Goal: Information Seeking & Learning: Understand process/instructions

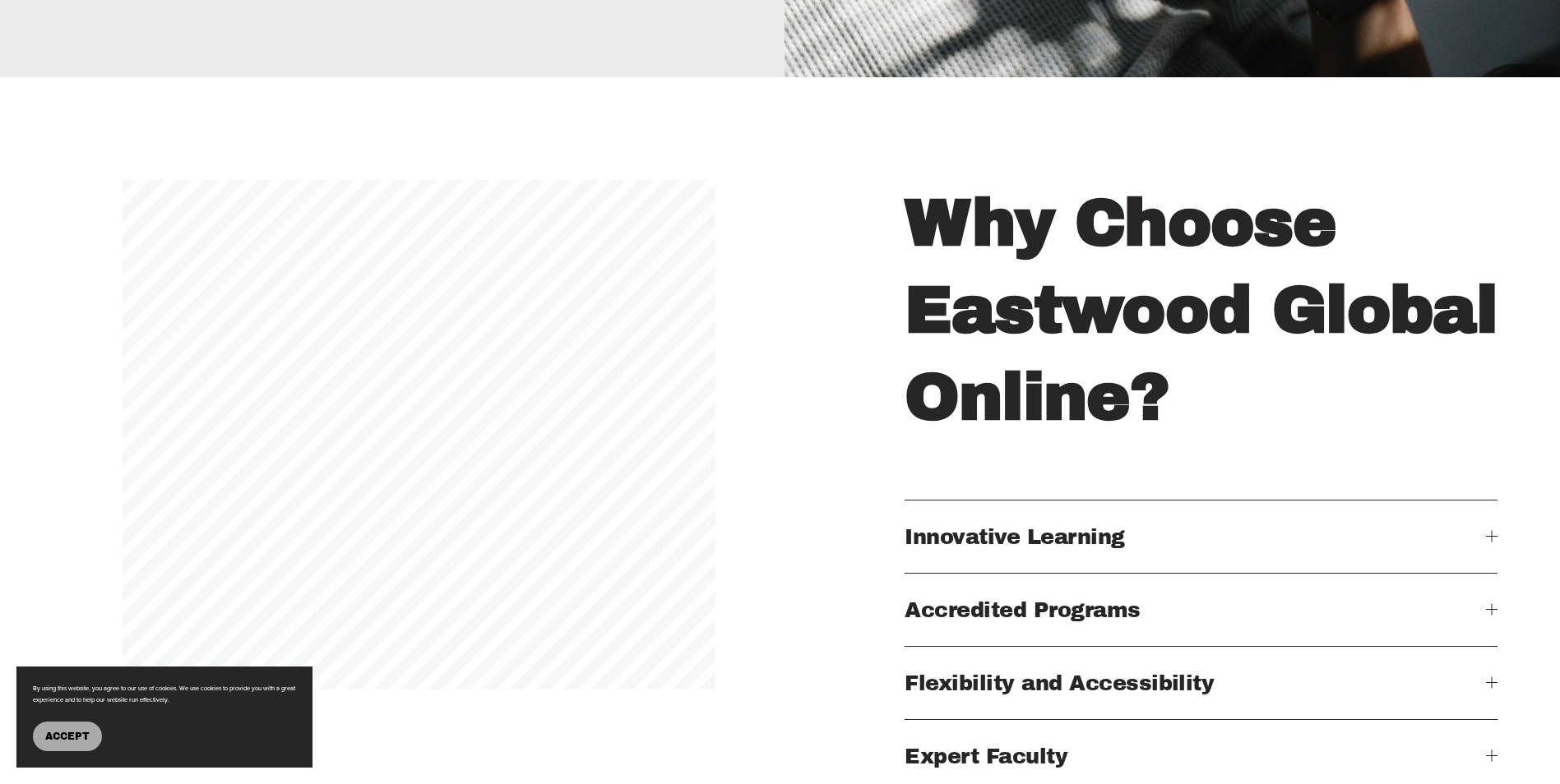
scroll to position [2170, 0]
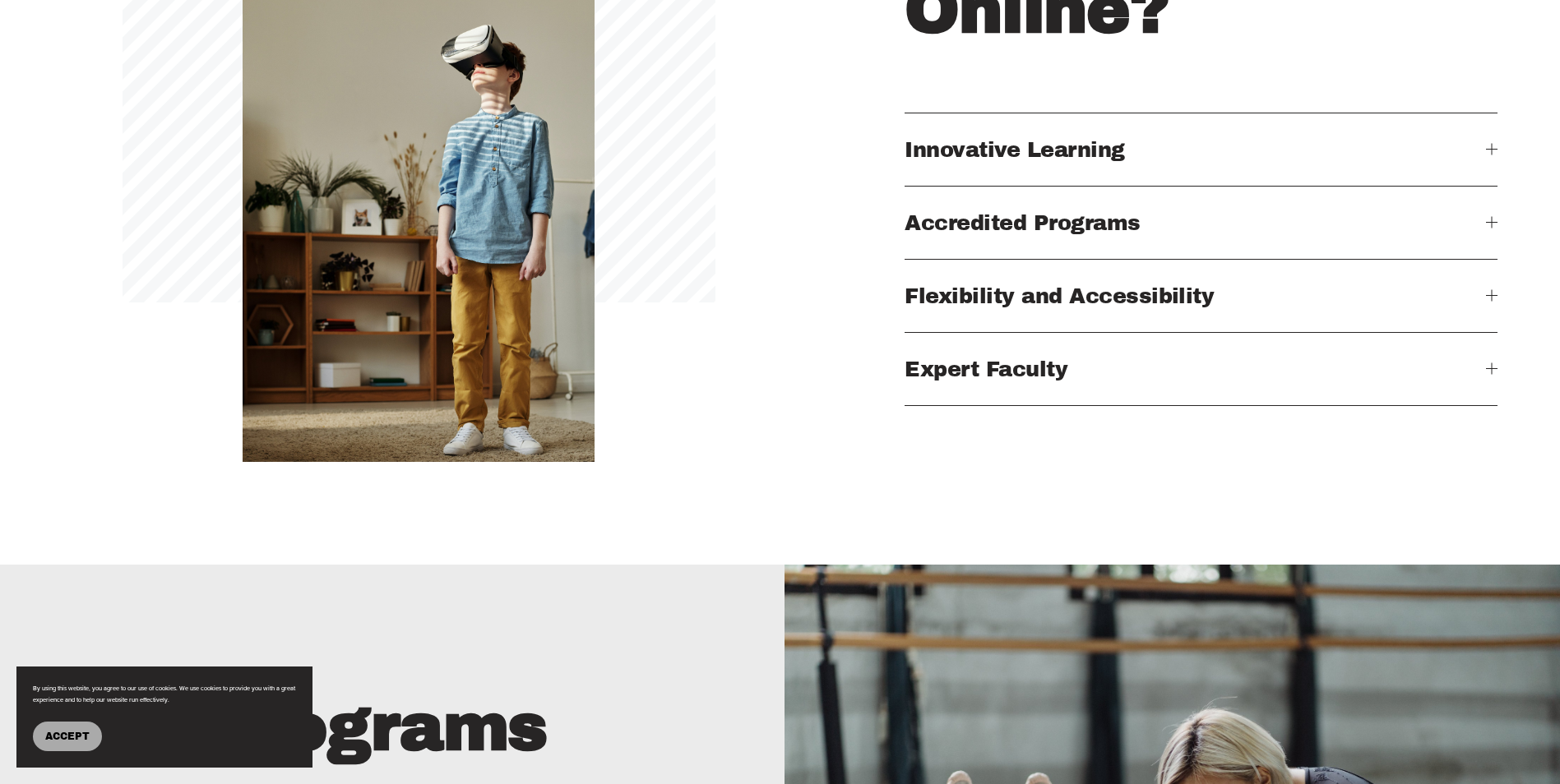
click at [1100, 161] on span "Innovative Learning" at bounding box center [1195, 149] width 582 height 23
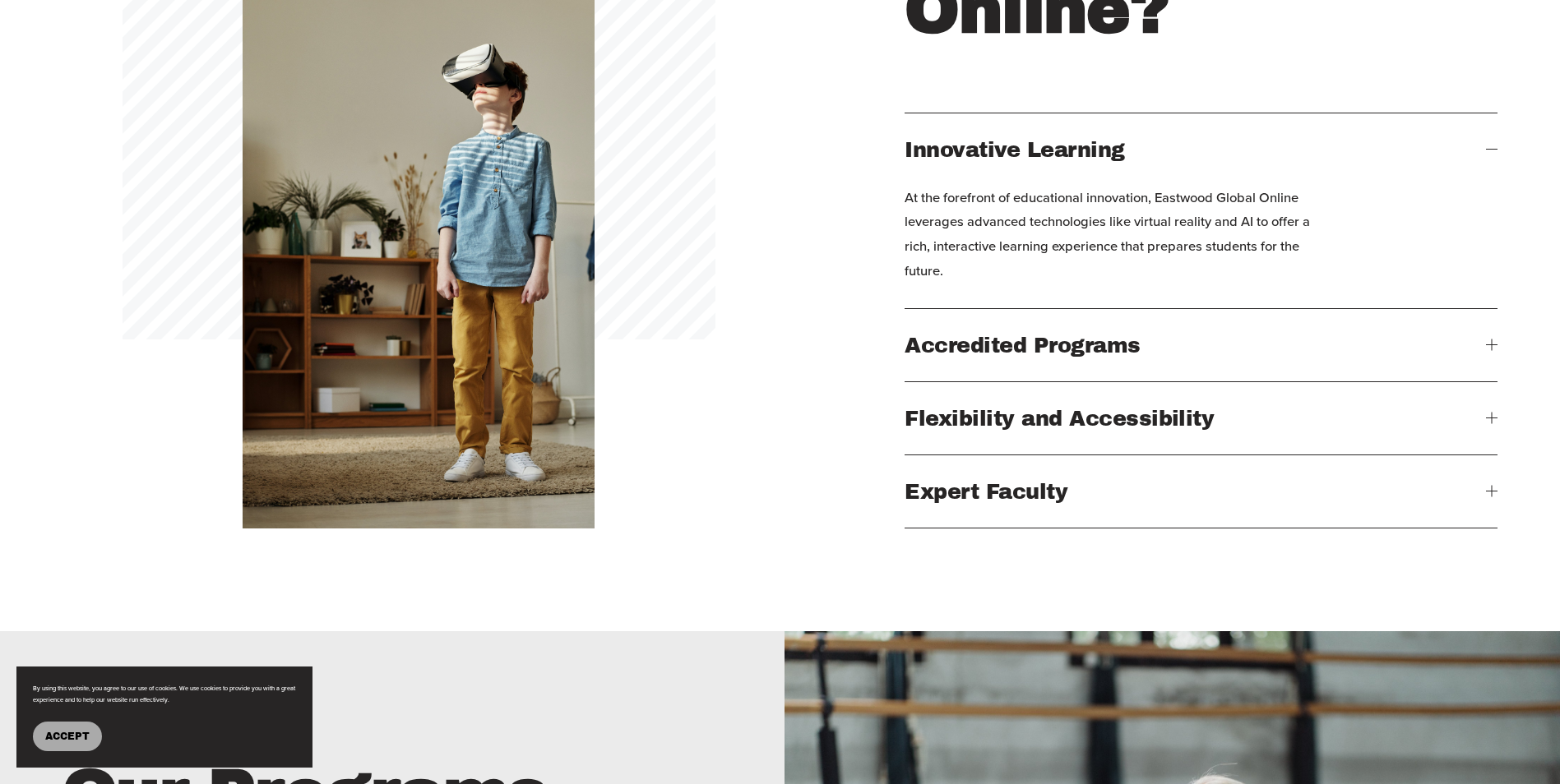
click at [1173, 343] on button "Accredited Programs" at bounding box center [1201, 345] width 593 height 72
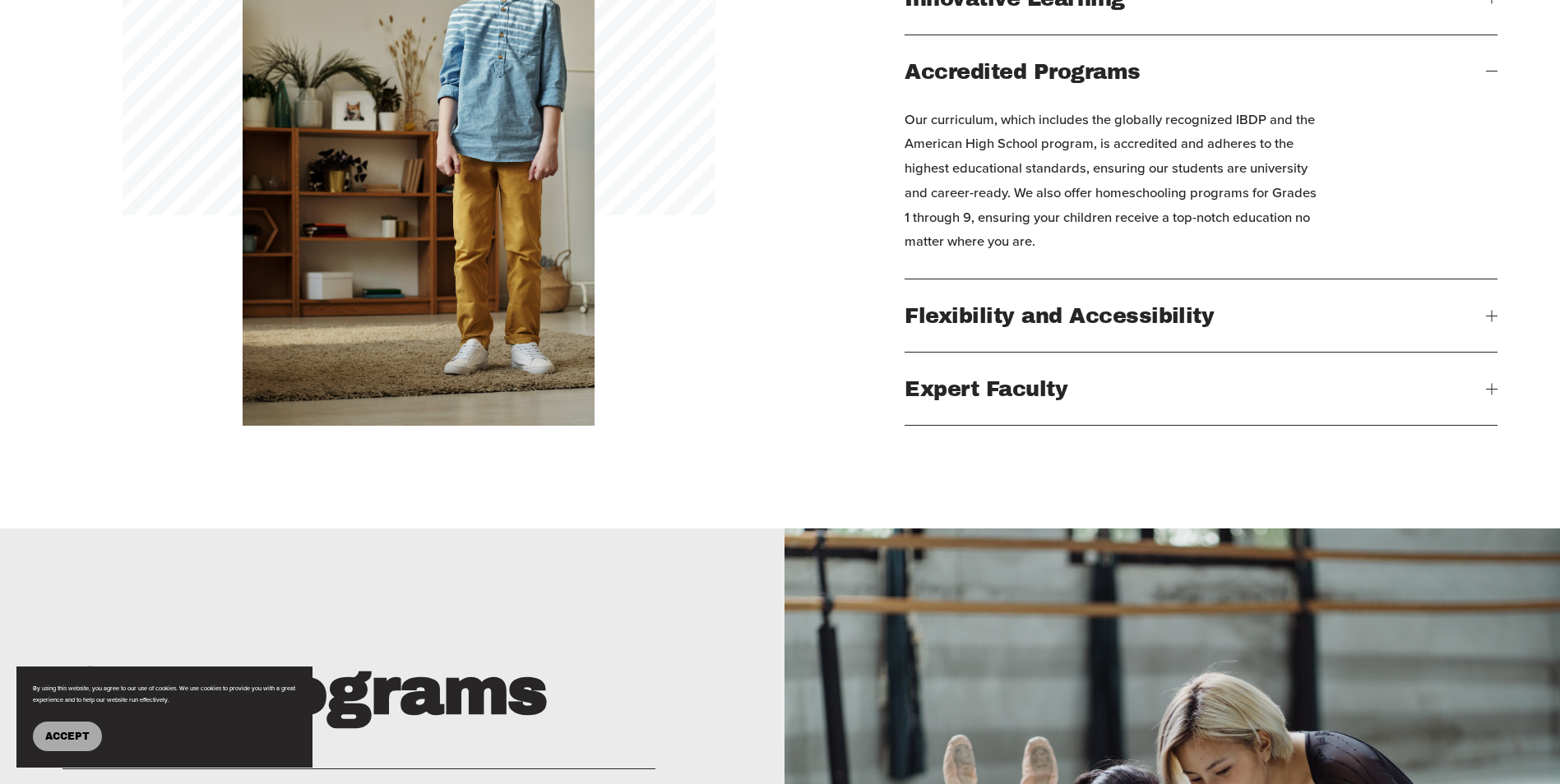
scroll to position [2367, 0]
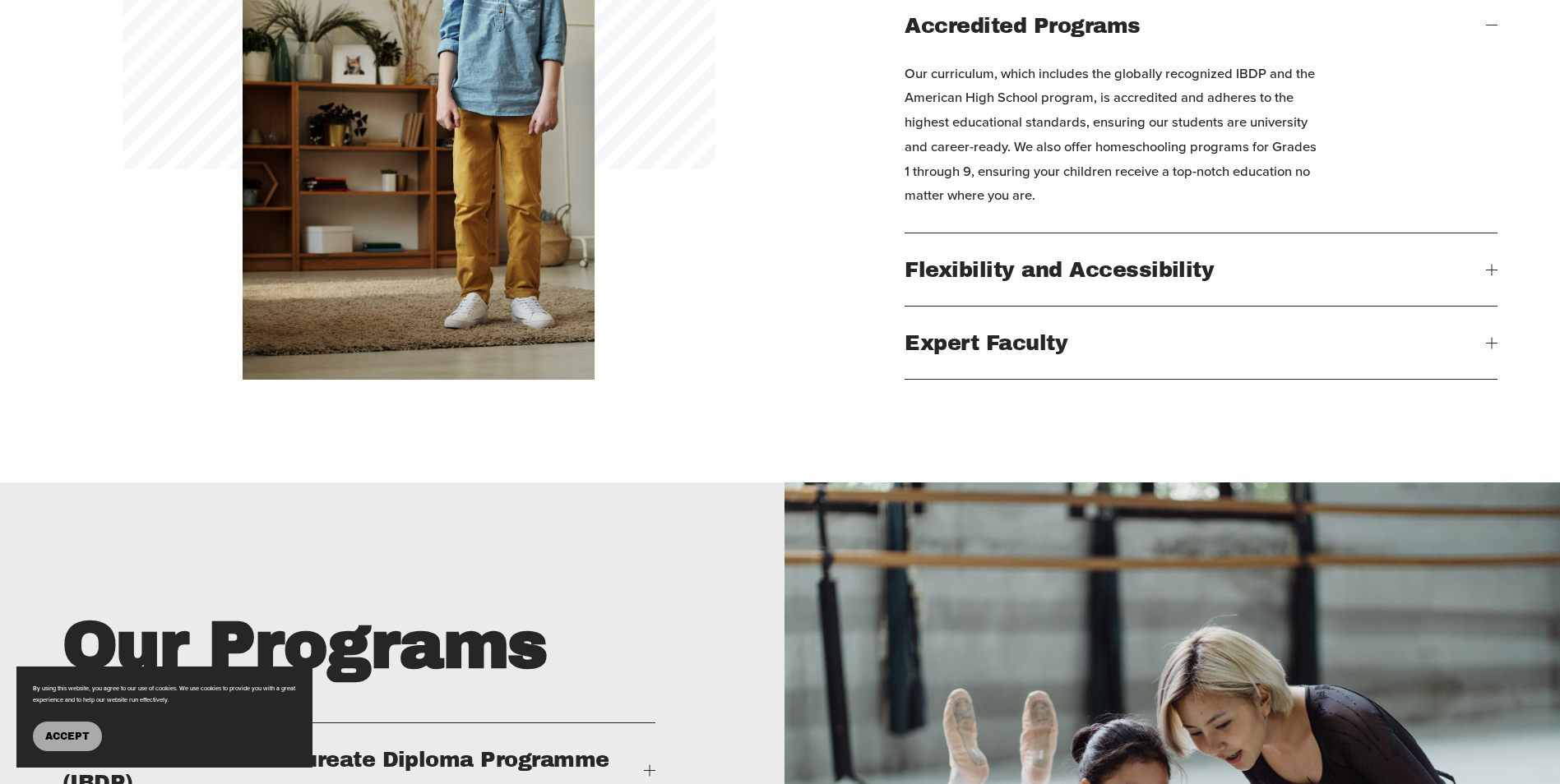
click at [1261, 281] on span "Flexibility and Accessibility" at bounding box center [1195, 270] width 582 height 23
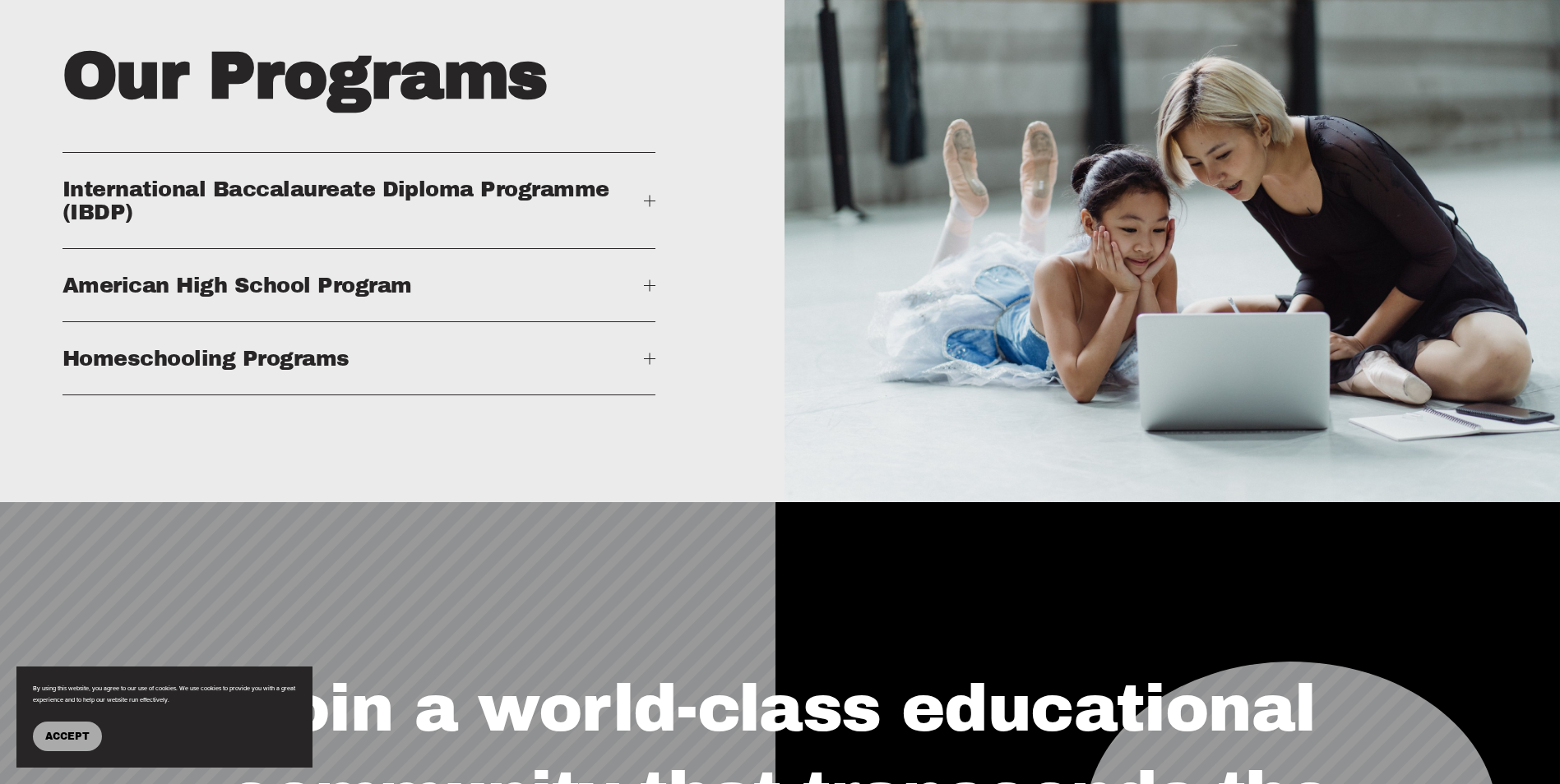
scroll to position [2894, 0]
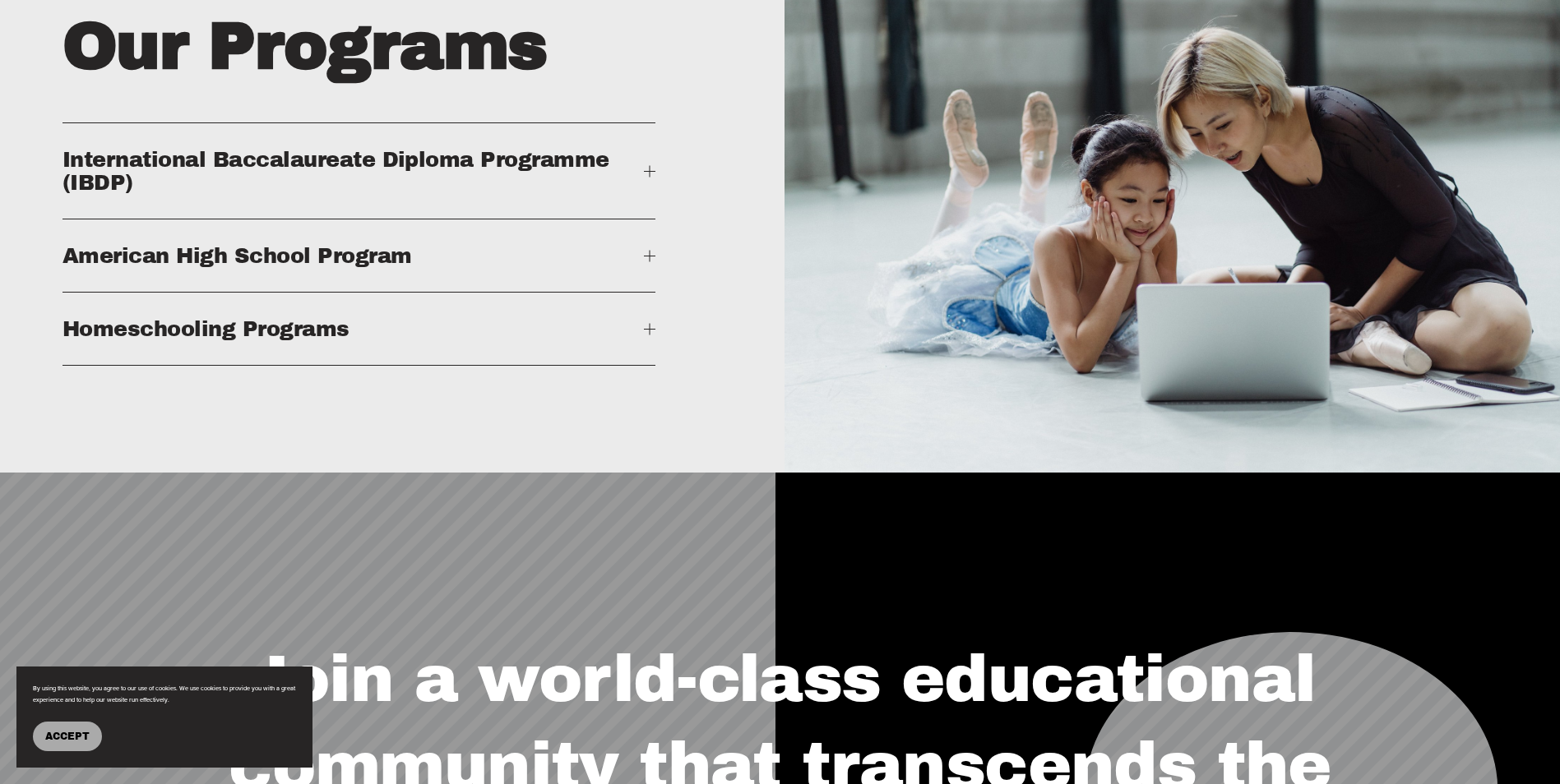
click at [654, 335] on div at bounding box center [649, 329] width 12 height 12
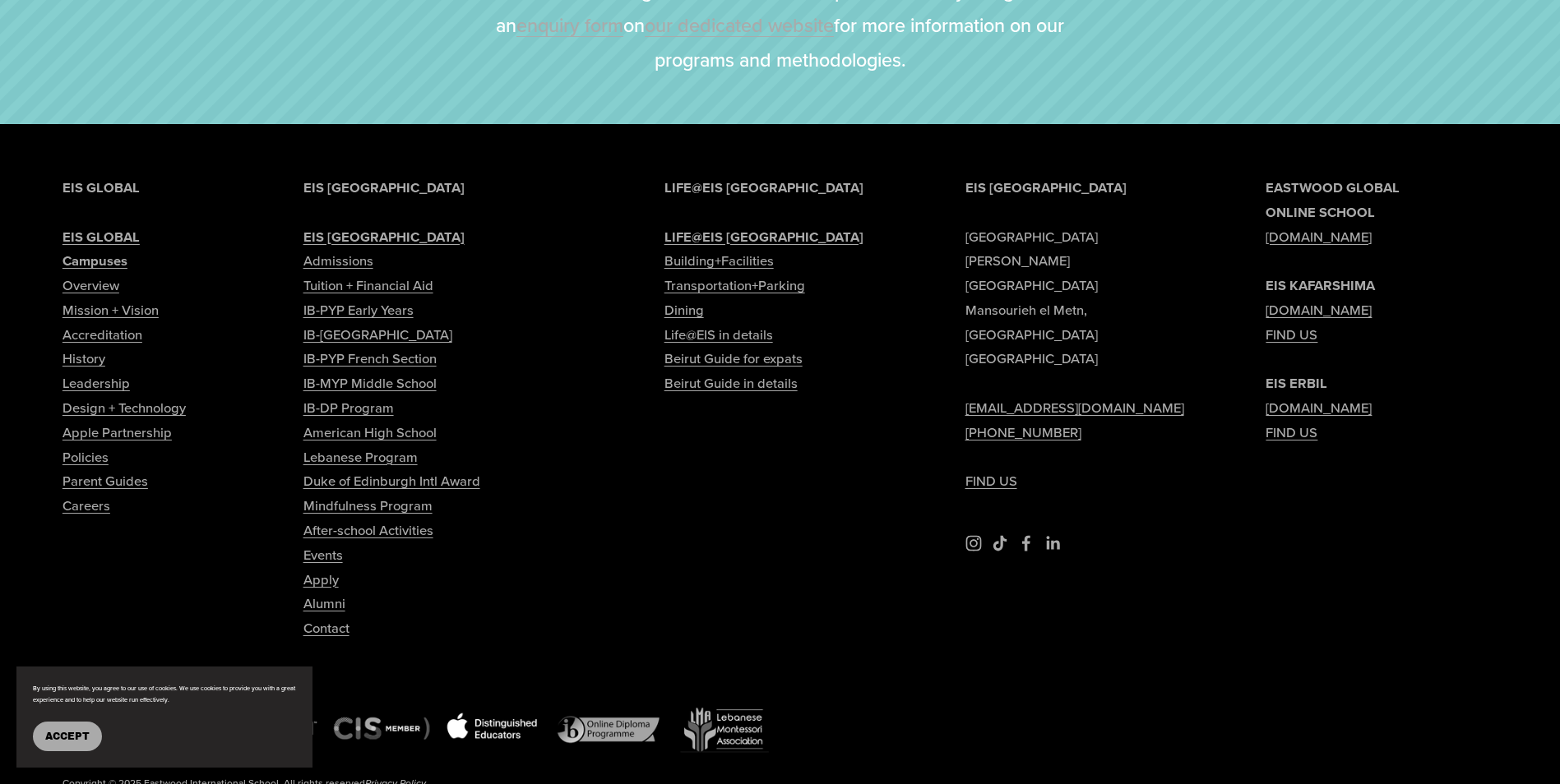
scroll to position [4406, 0]
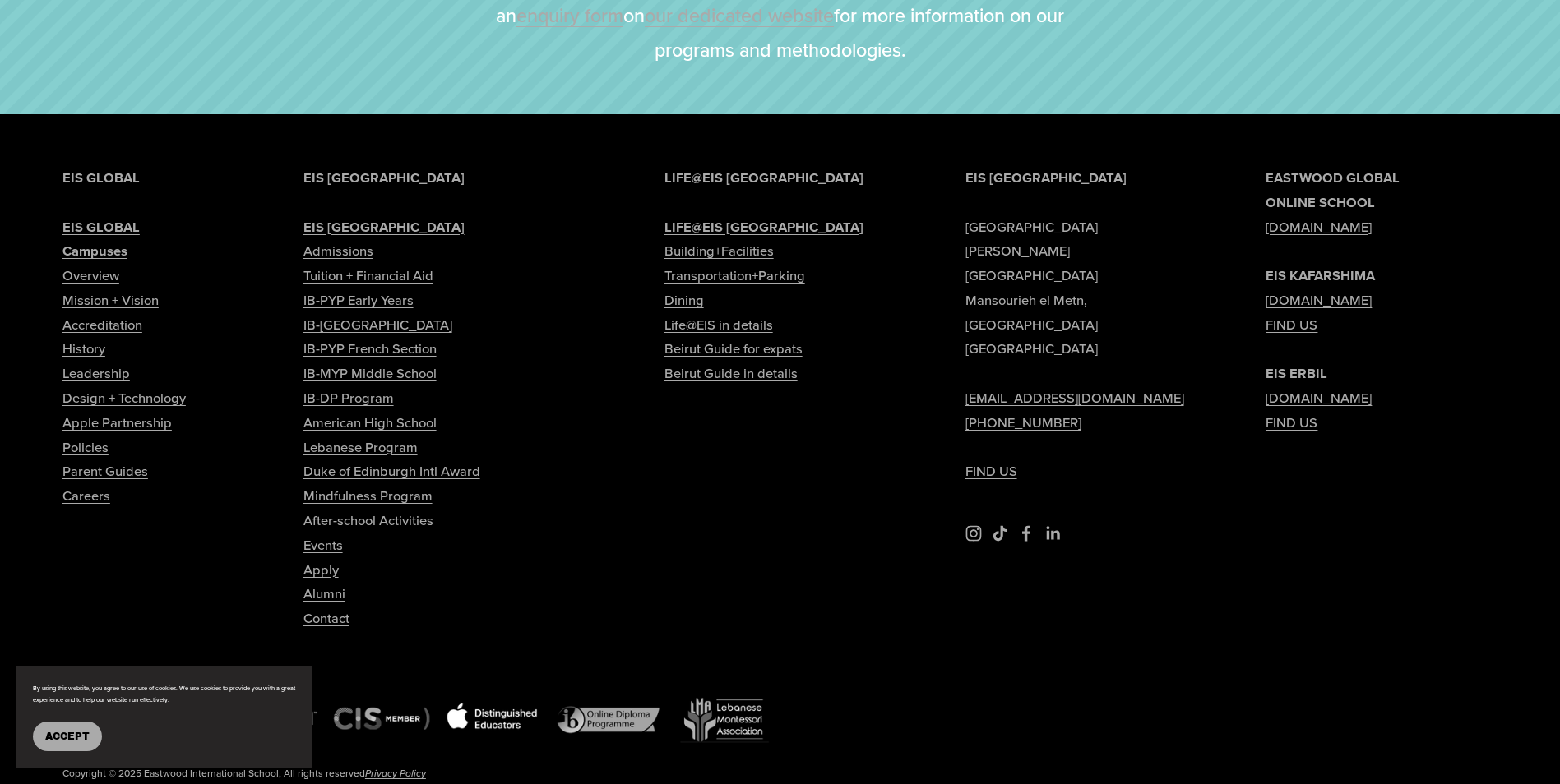
click at [150, 411] on link "Design + Technology" at bounding box center [124, 398] width 123 height 25
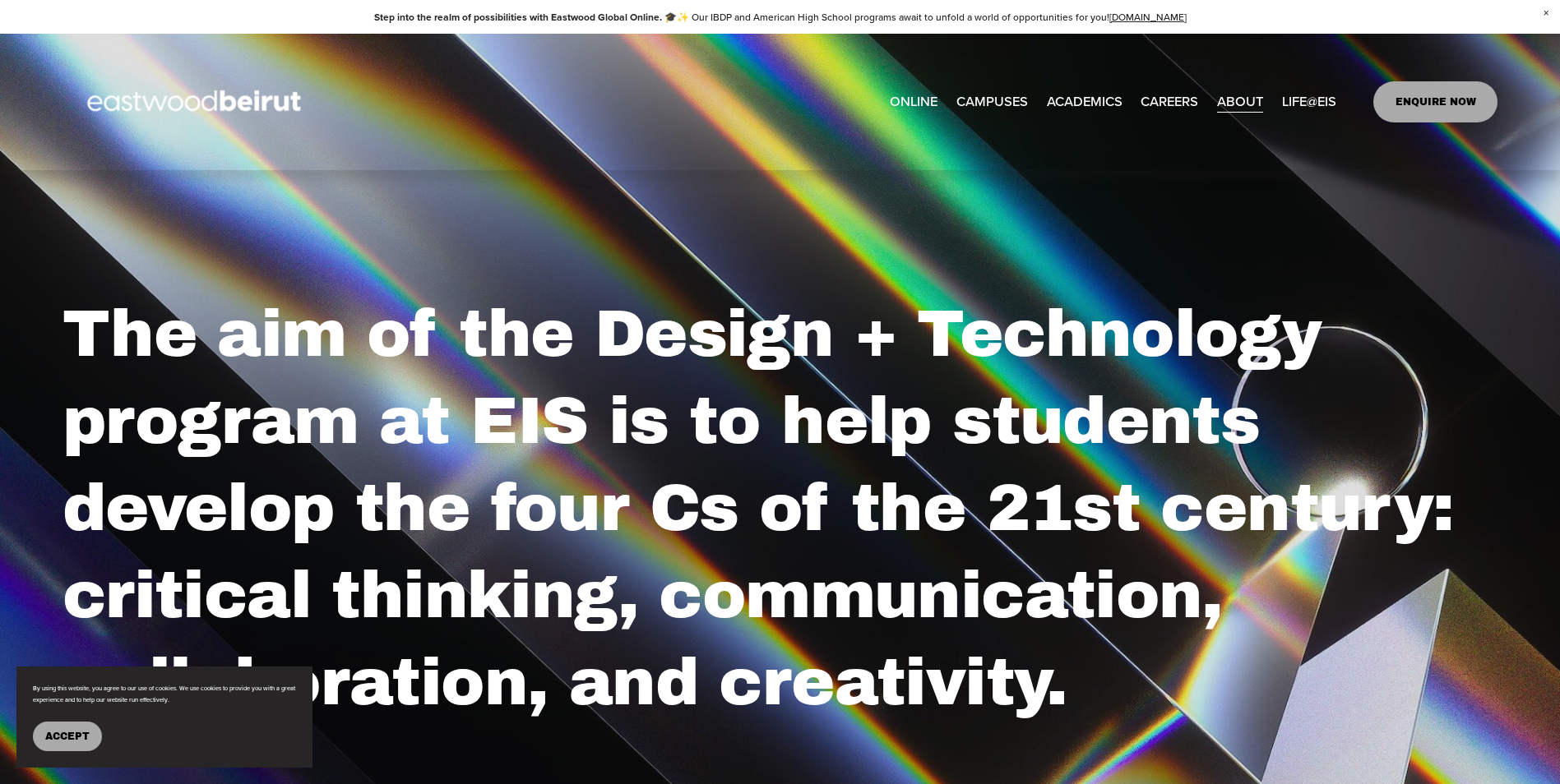
click at [0, 0] on span "Admissions" at bounding box center [0, 0] width 0 height 0
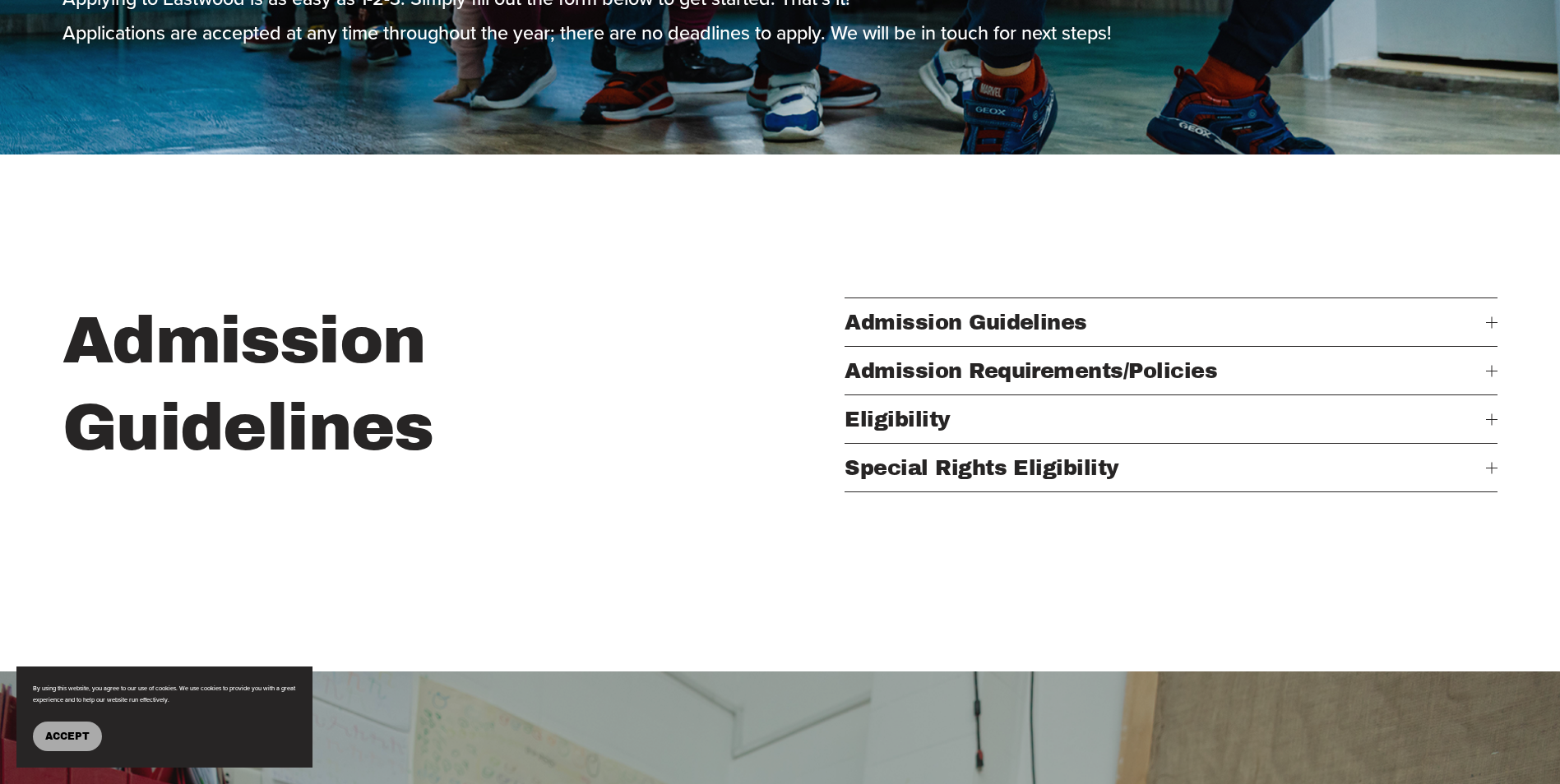
scroll to position [625, 0]
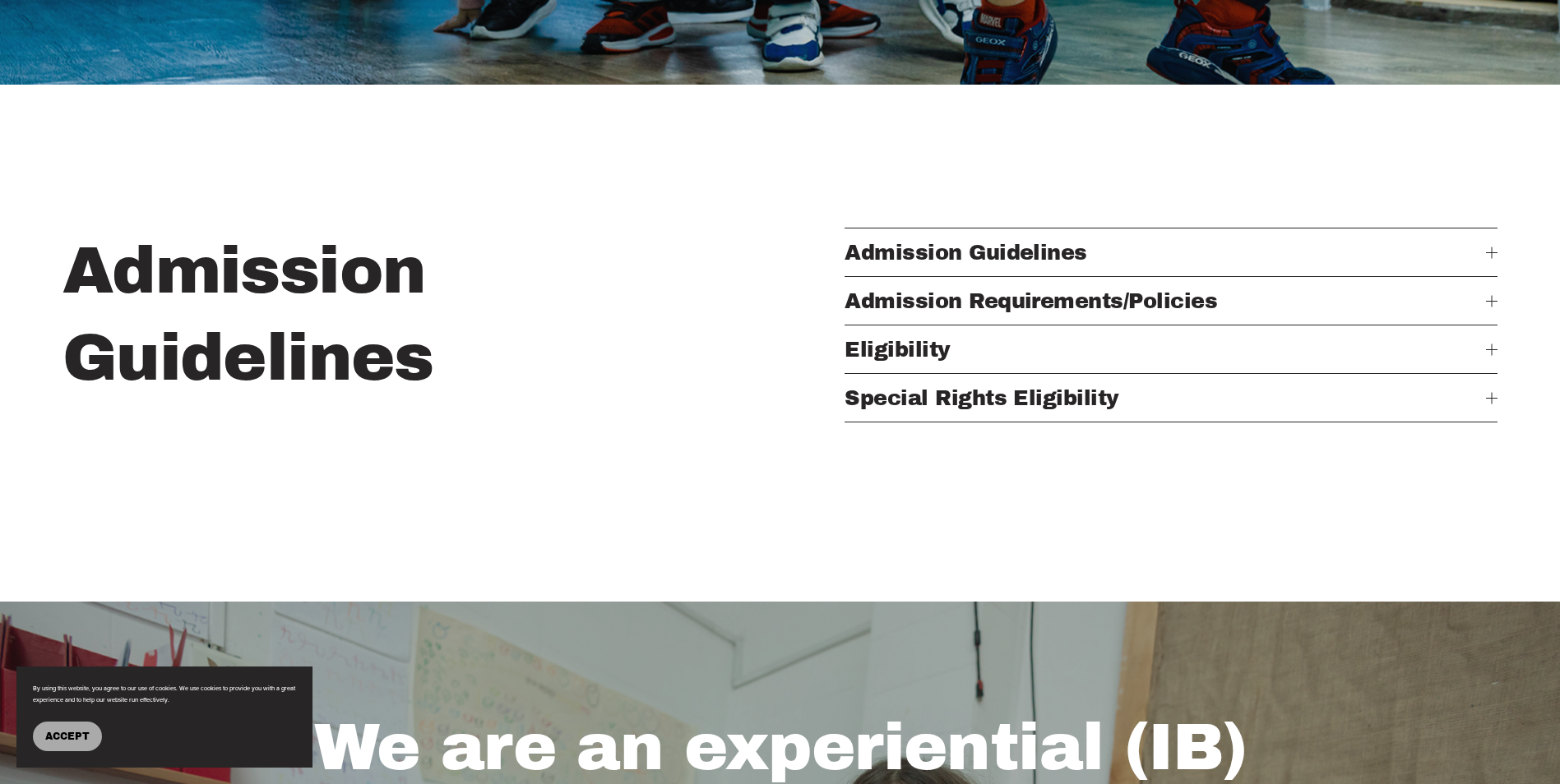
click at [1066, 248] on span "Admission Guidelines" at bounding box center [1165, 252] width 641 height 23
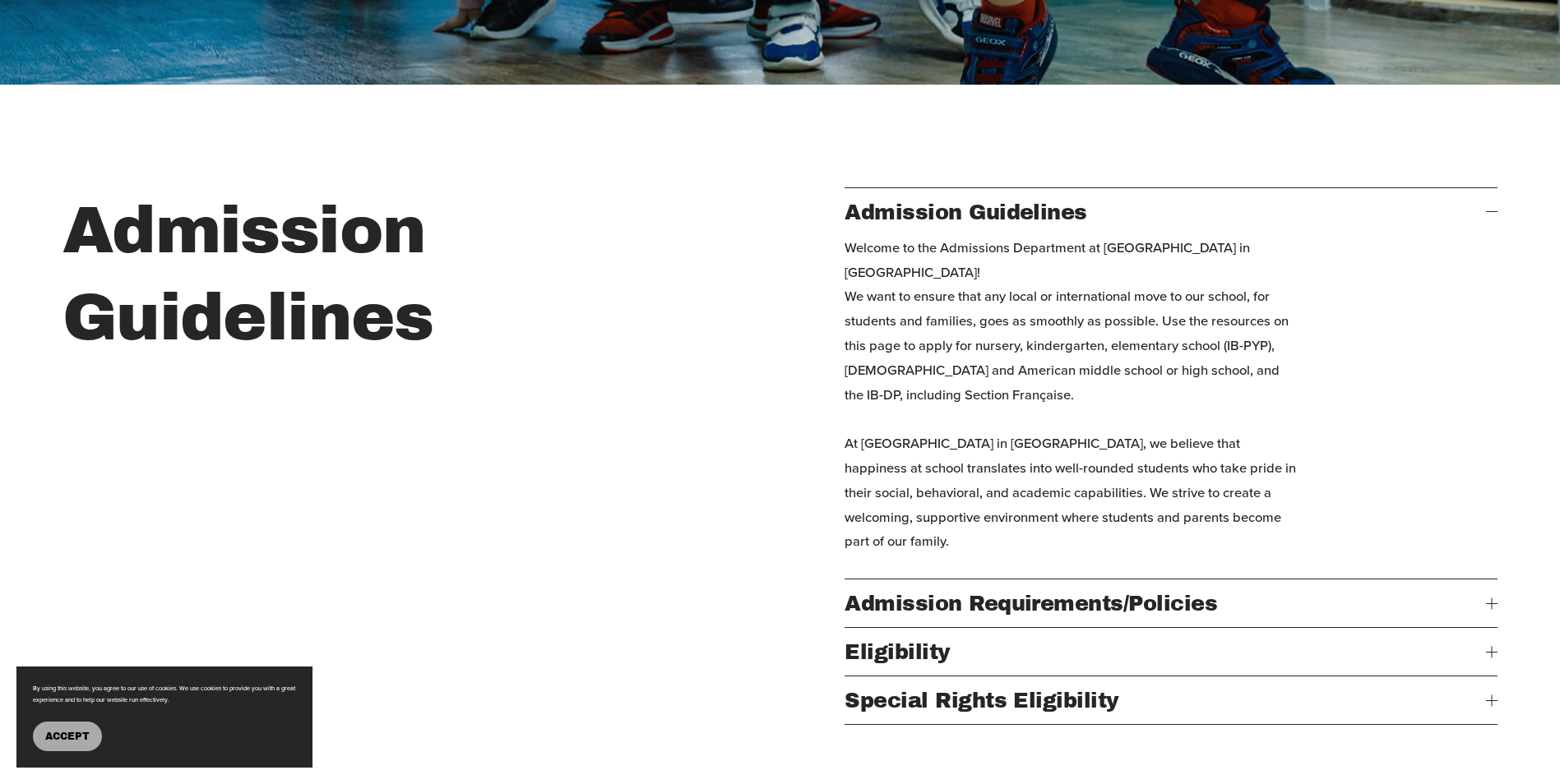
click at [710, 505] on div "Admission Guidelines" at bounding box center [389, 456] width 653 height 537
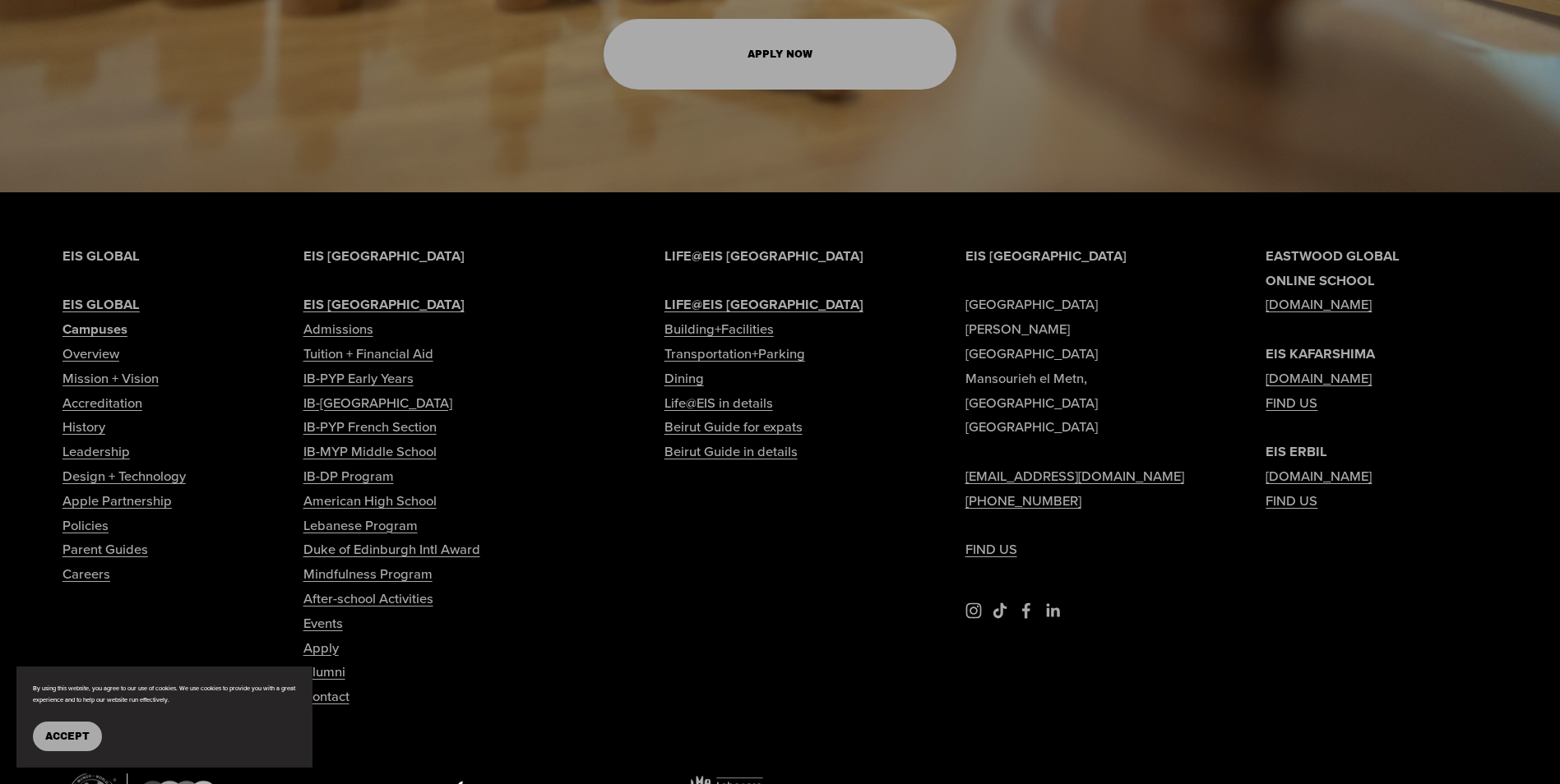
scroll to position [2170, 0]
